Goal: Task Accomplishment & Management: Use online tool/utility

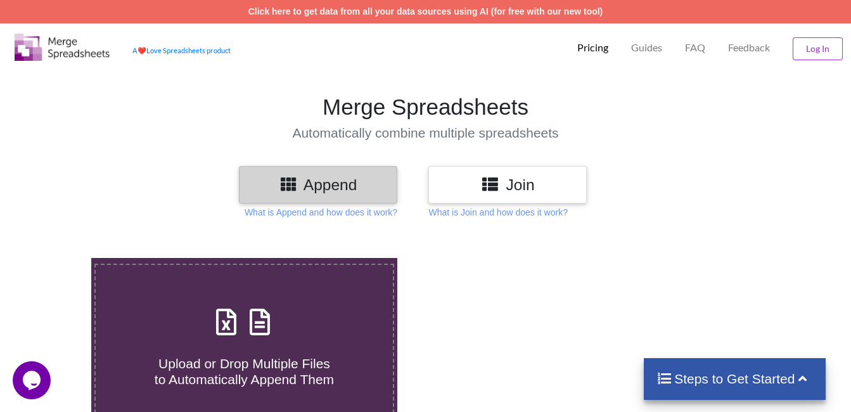
type input "C:\fakepath\Transporter Portal (6).csv"
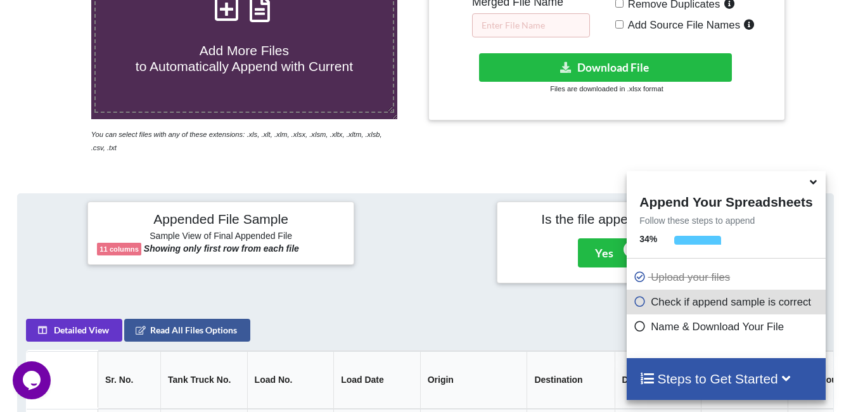
scroll to position [290, 0]
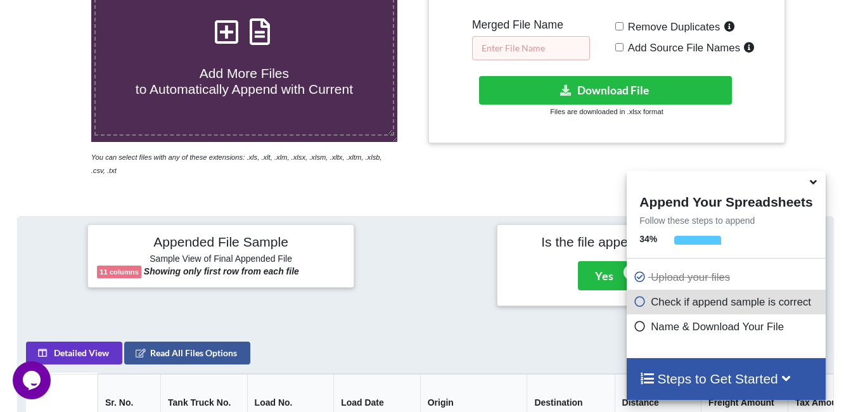
click at [491, 46] on input "text" at bounding box center [531, 48] width 118 height 24
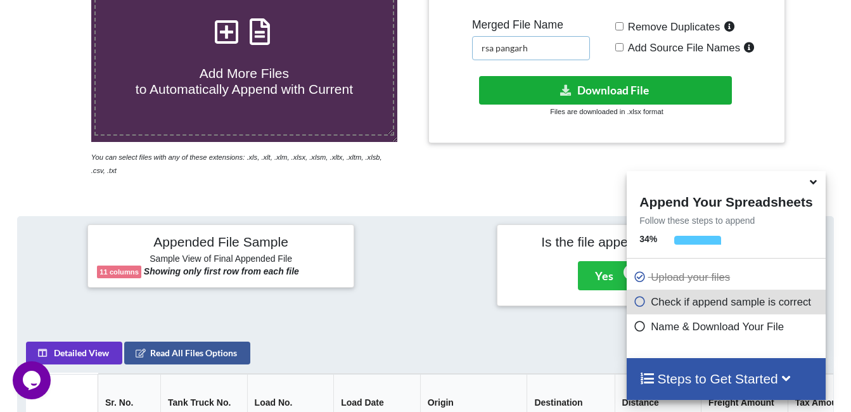
type input "rsa pangarh"
click at [547, 88] on button "Download File" at bounding box center [605, 90] width 253 height 29
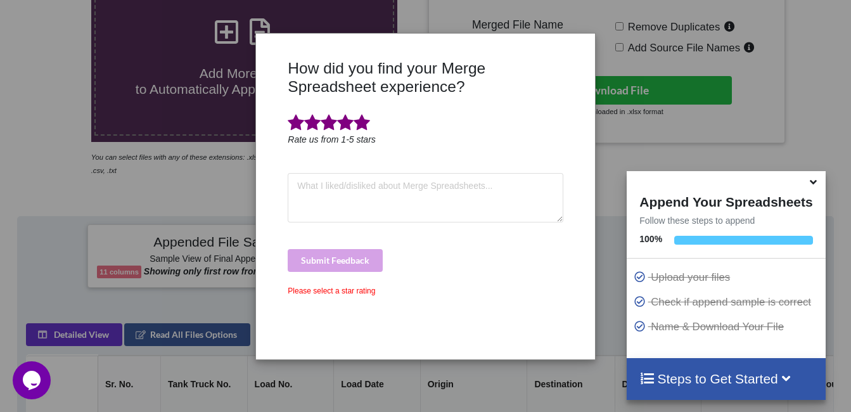
click at [361, 126] on span at bounding box center [362, 123] width 16 height 18
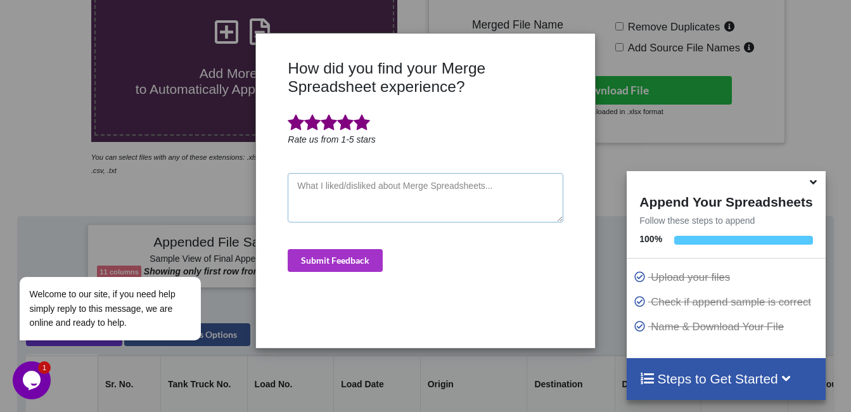
click at [366, 207] on textarea at bounding box center [425, 197] width 275 height 49
type textarea "good"
click at [337, 260] on button "Submit Feedback" at bounding box center [335, 260] width 95 height 23
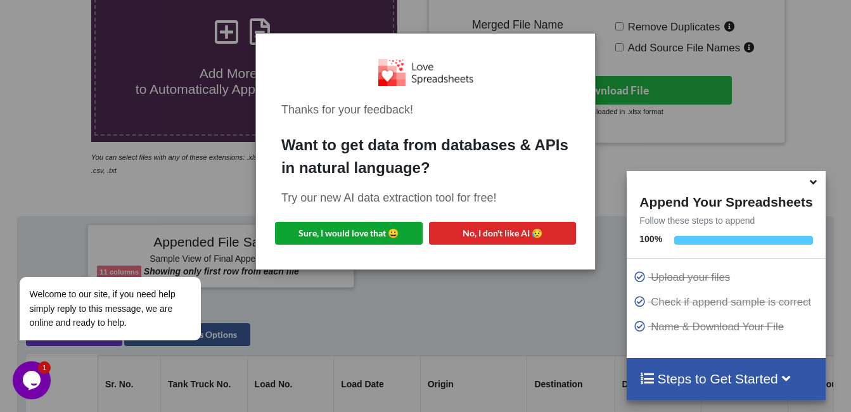
click at [379, 227] on button "Sure, I would love that 😀" at bounding box center [349, 233] width 148 height 23
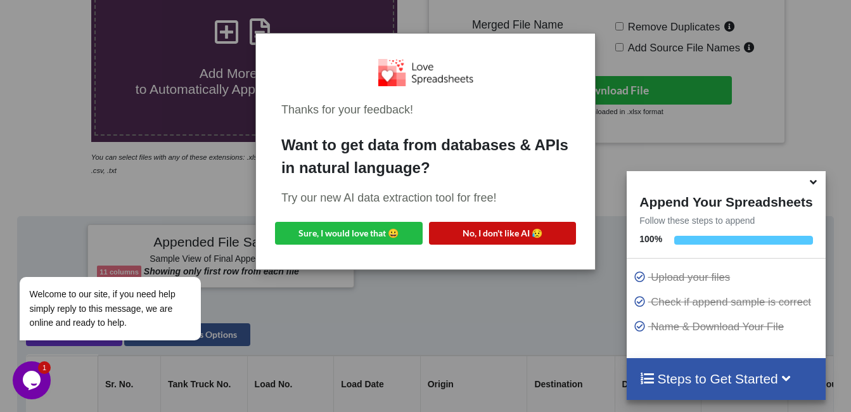
click at [523, 234] on button "No, I don't like AI 😥" at bounding box center [503, 233] width 148 height 23
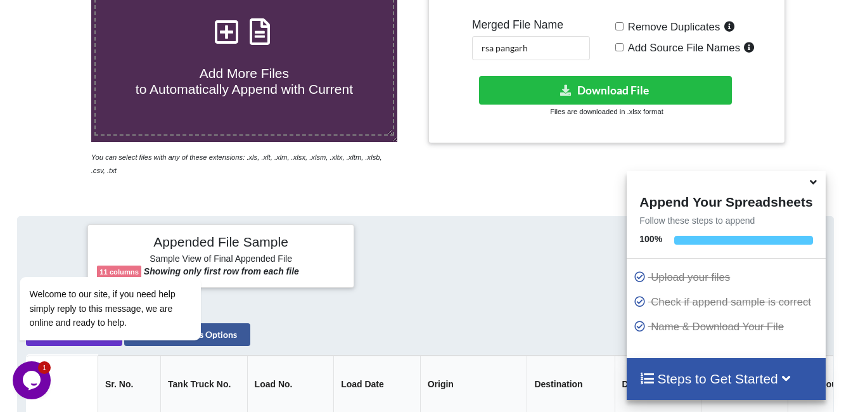
click at [816, 184] on icon at bounding box center [813, 179] width 13 height 11
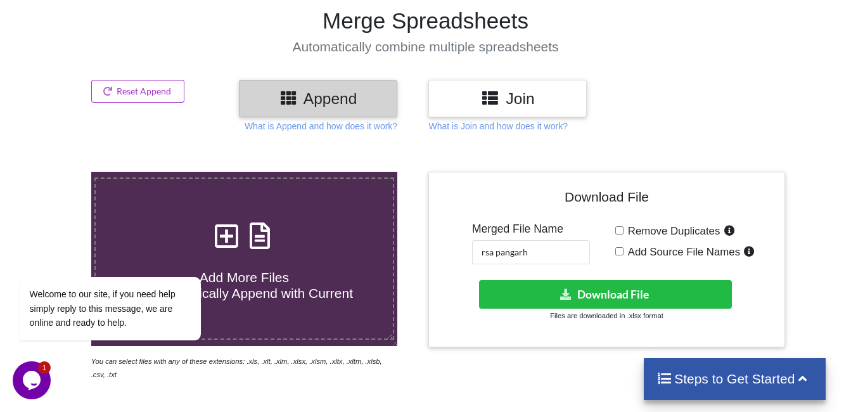
scroll to position [0, 0]
